Goal: Navigation & Orientation: Find specific page/section

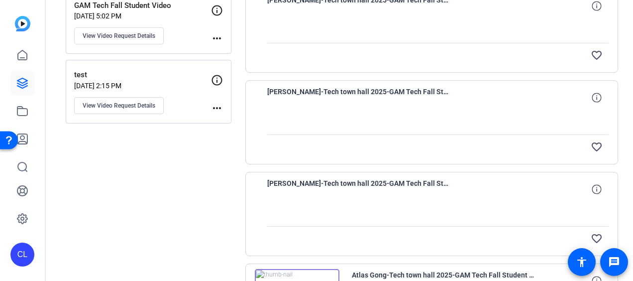
scroll to position [90, 0]
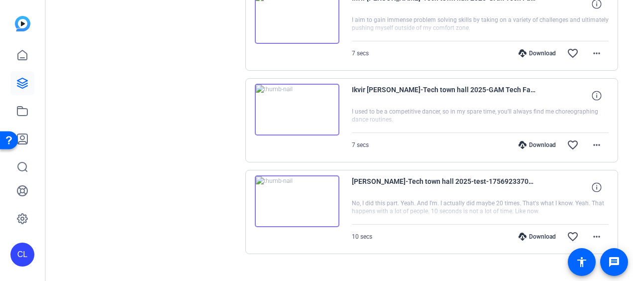
scroll to position [886, 0]
